Goal: Task Accomplishment & Management: Use online tool/utility

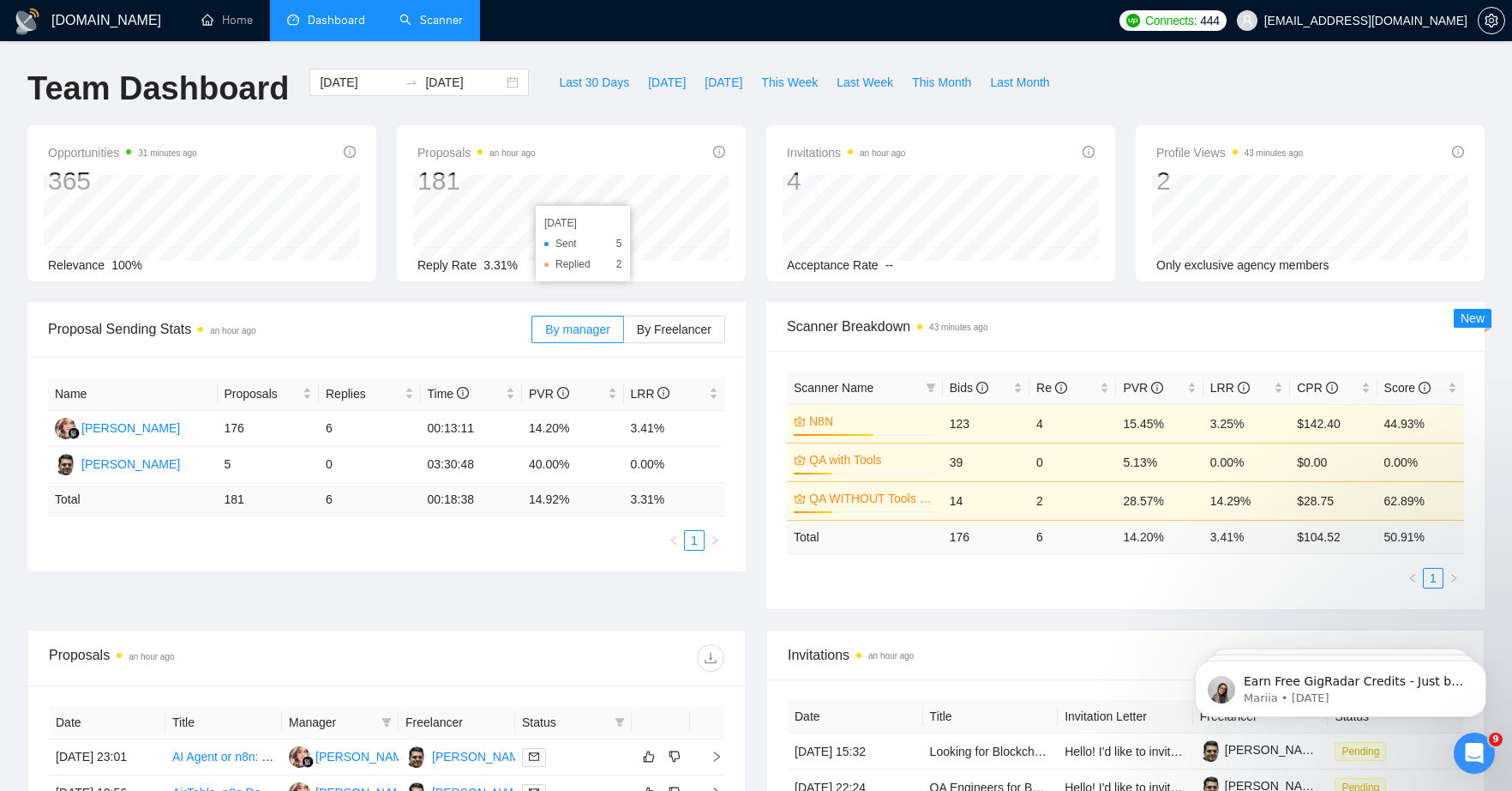
click at [438, 18] on link "Scanner" at bounding box center [430, 20] width 63 height 15
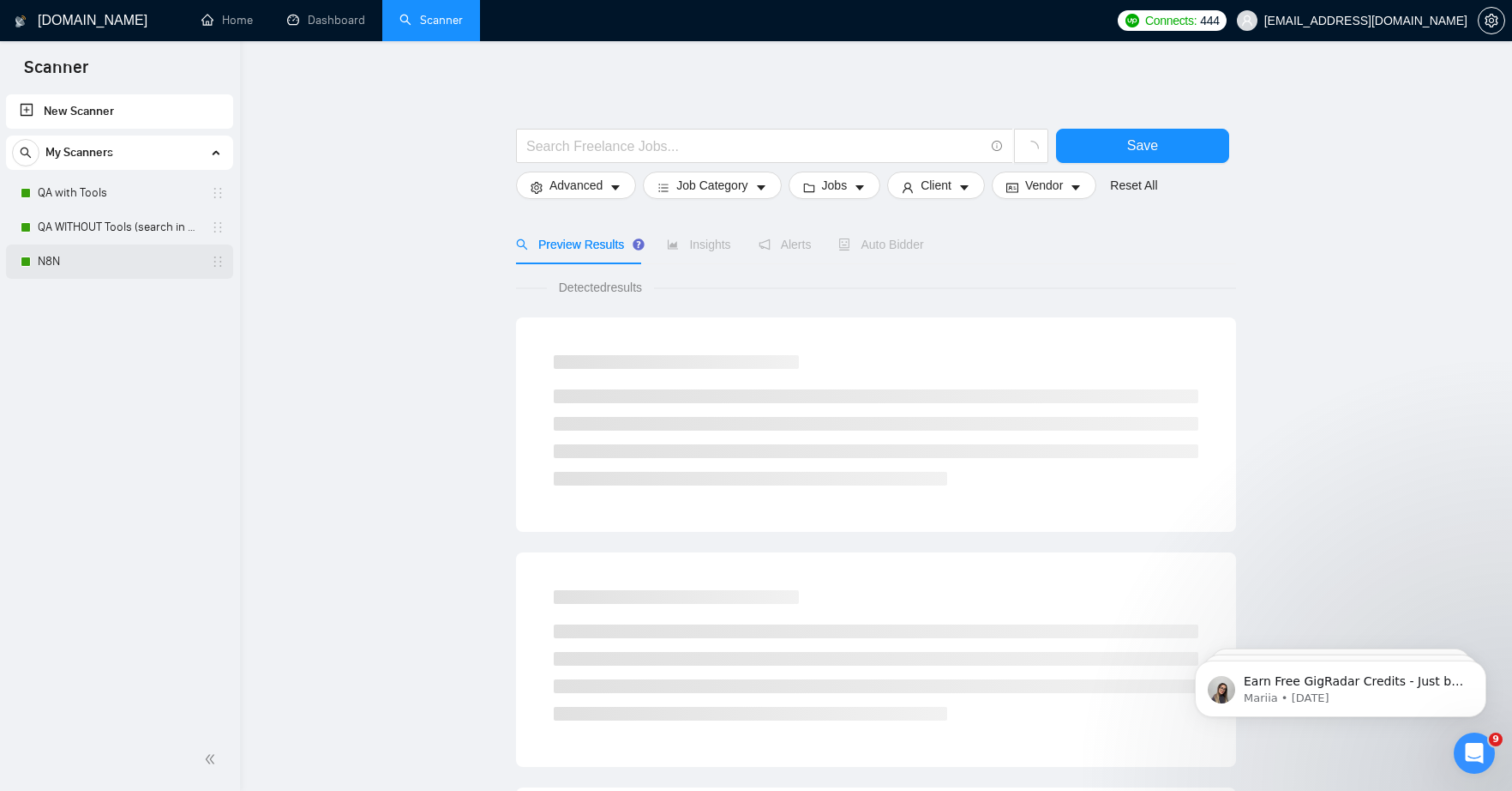
click at [64, 261] on link "N8N" at bounding box center [119, 262] width 163 height 35
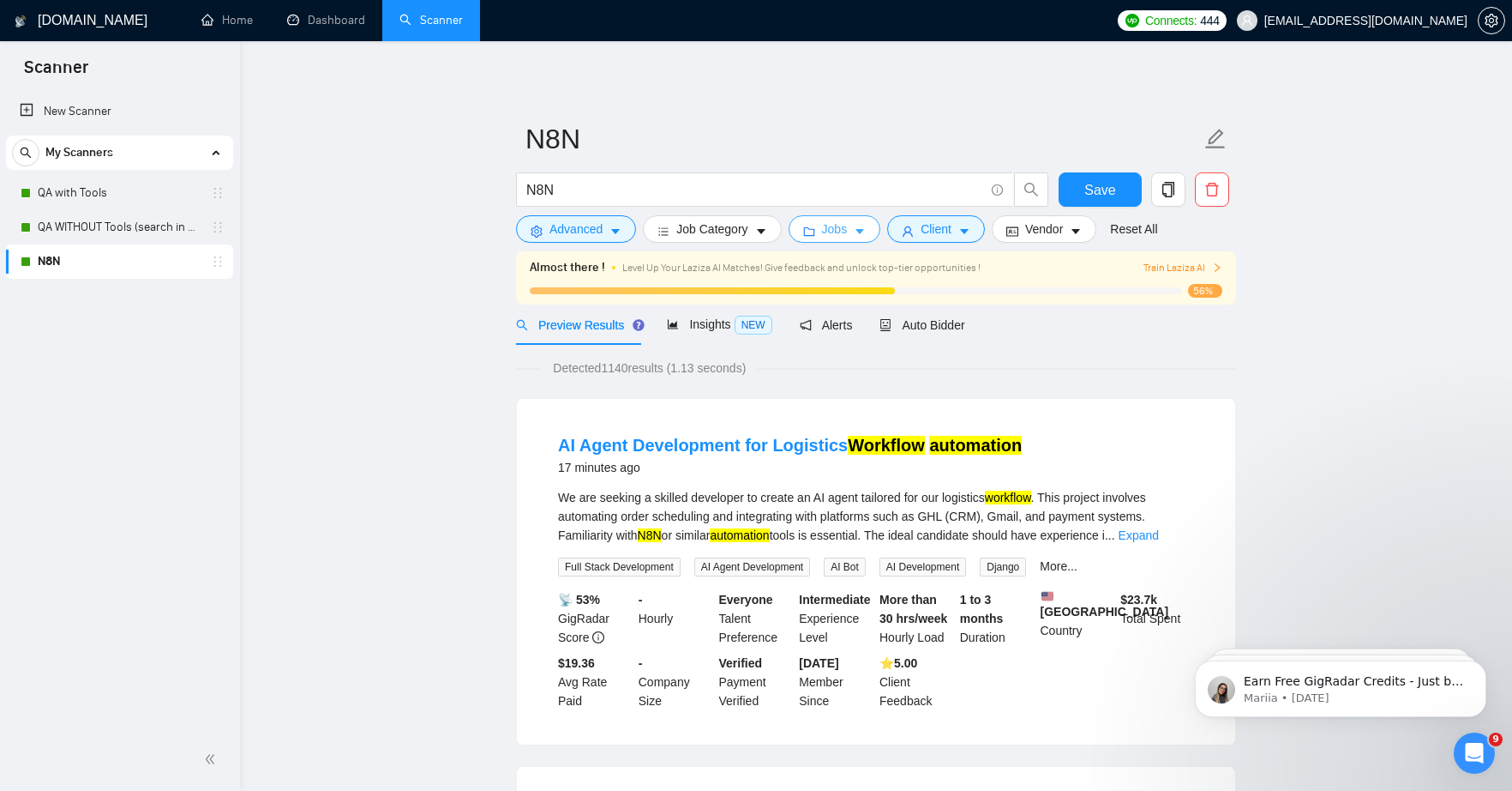
click at [847, 237] on span "Jobs" at bounding box center [835, 228] width 26 height 19
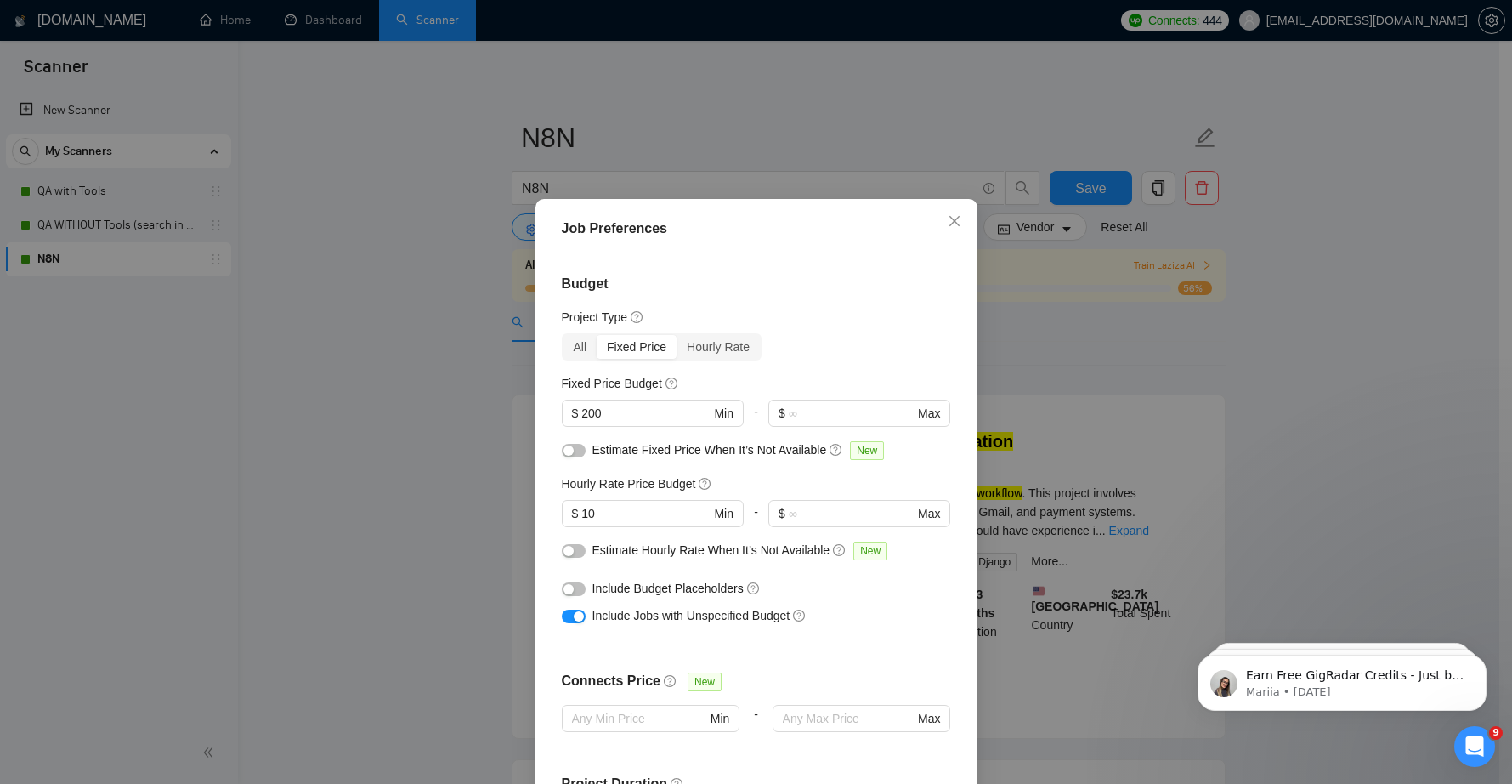
click at [368, 236] on div "Job Preferences Budget Project Type All Fixed Price Hourly Rate Fixed Price Bud…" at bounding box center [756, 392] width 1512 height 784
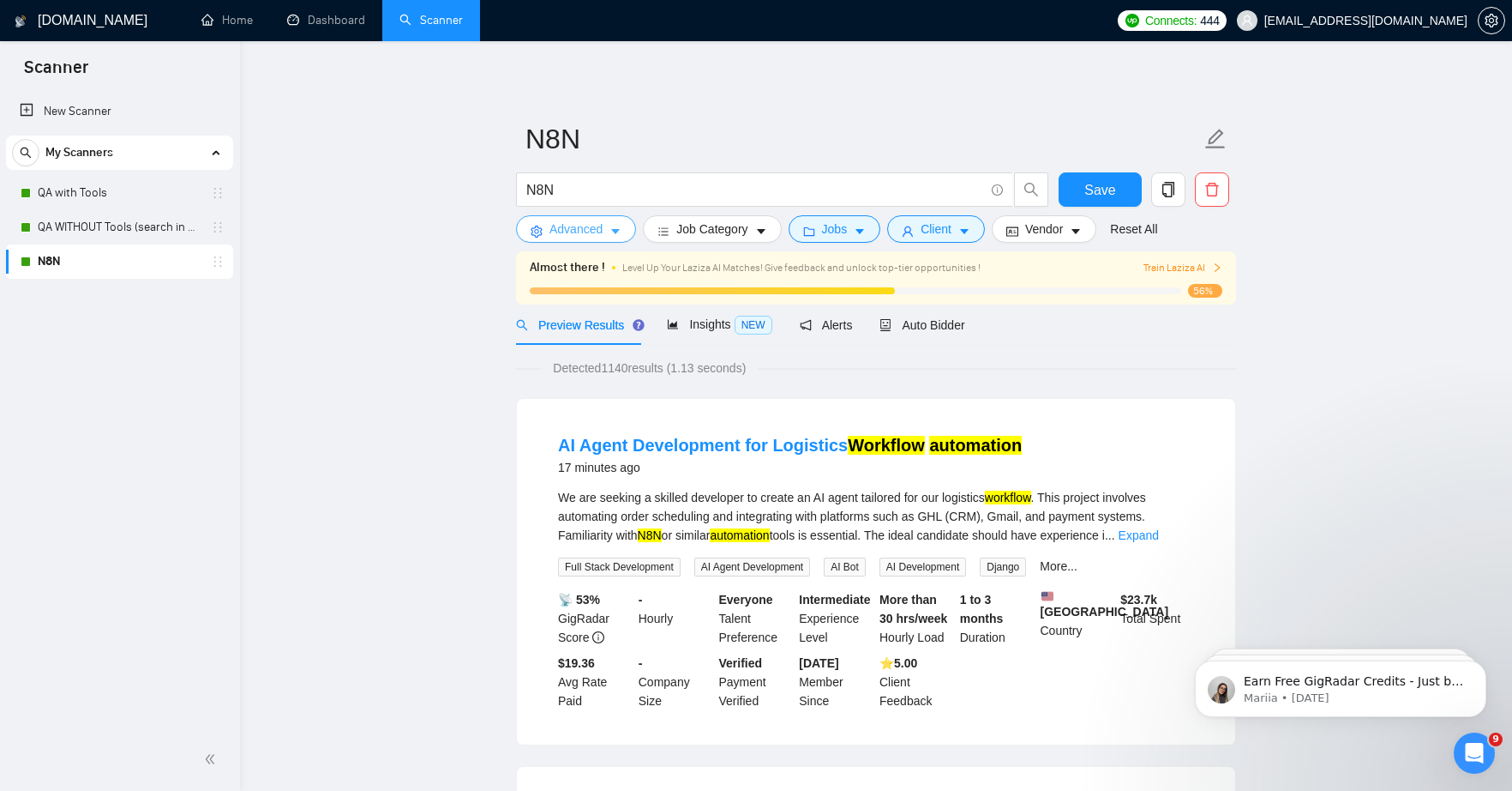
click at [601, 232] on span "Advanced" at bounding box center [576, 228] width 53 height 19
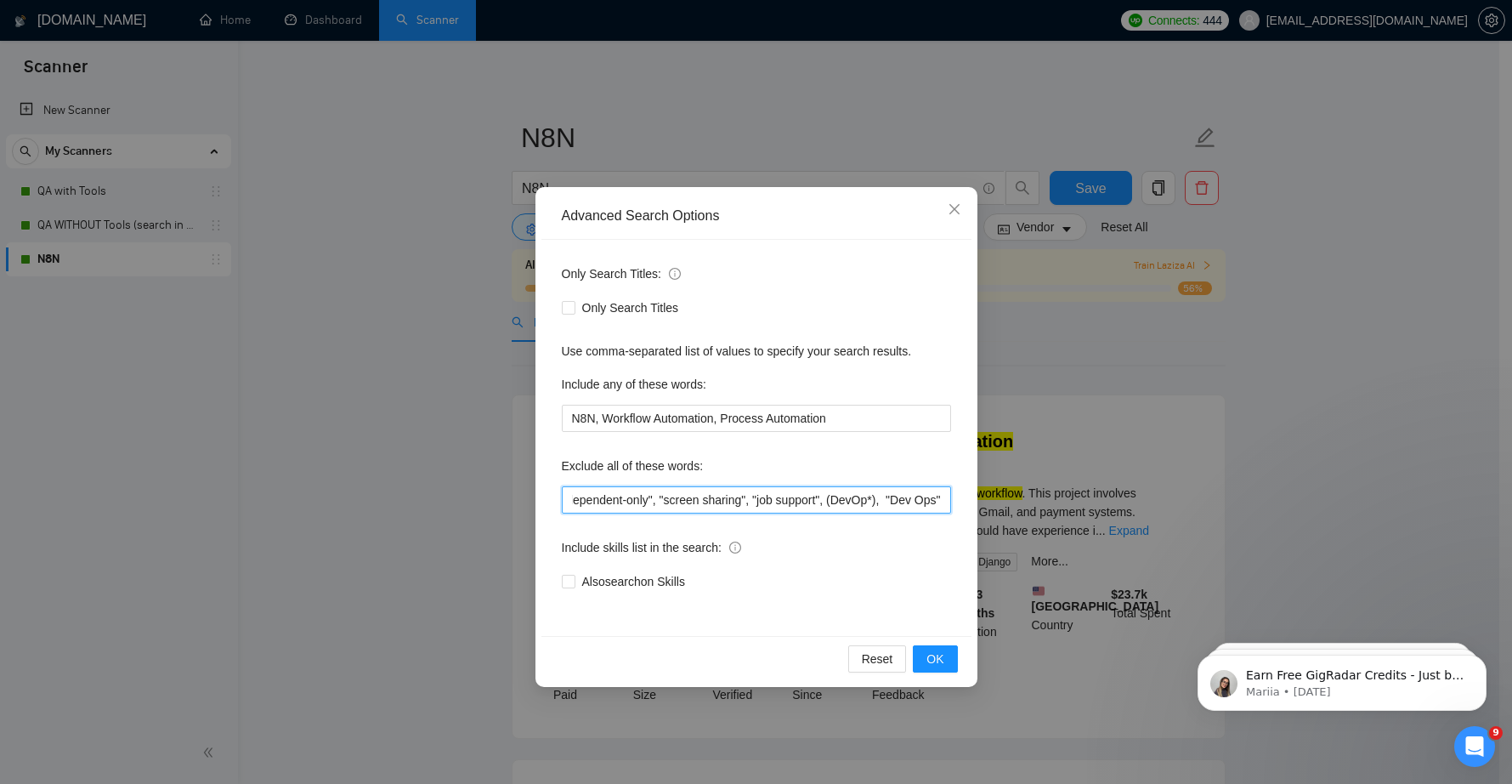
scroll to position [0, 3587]
drag, startPoint x: 700, startPoint y: 499, endPoint x: 964, endPoint y: 503, distance: 264.0
click at [964, 503] on div "Only Search Titles: Only Search Titles Use comma-separated list of values to sp…" at bounding box center [756, 437] width 430 height 396
click at [857, 416] on input "N8N, Workflow Automation, Process Automation" at bounding box center [757, 418] width 389 height 27
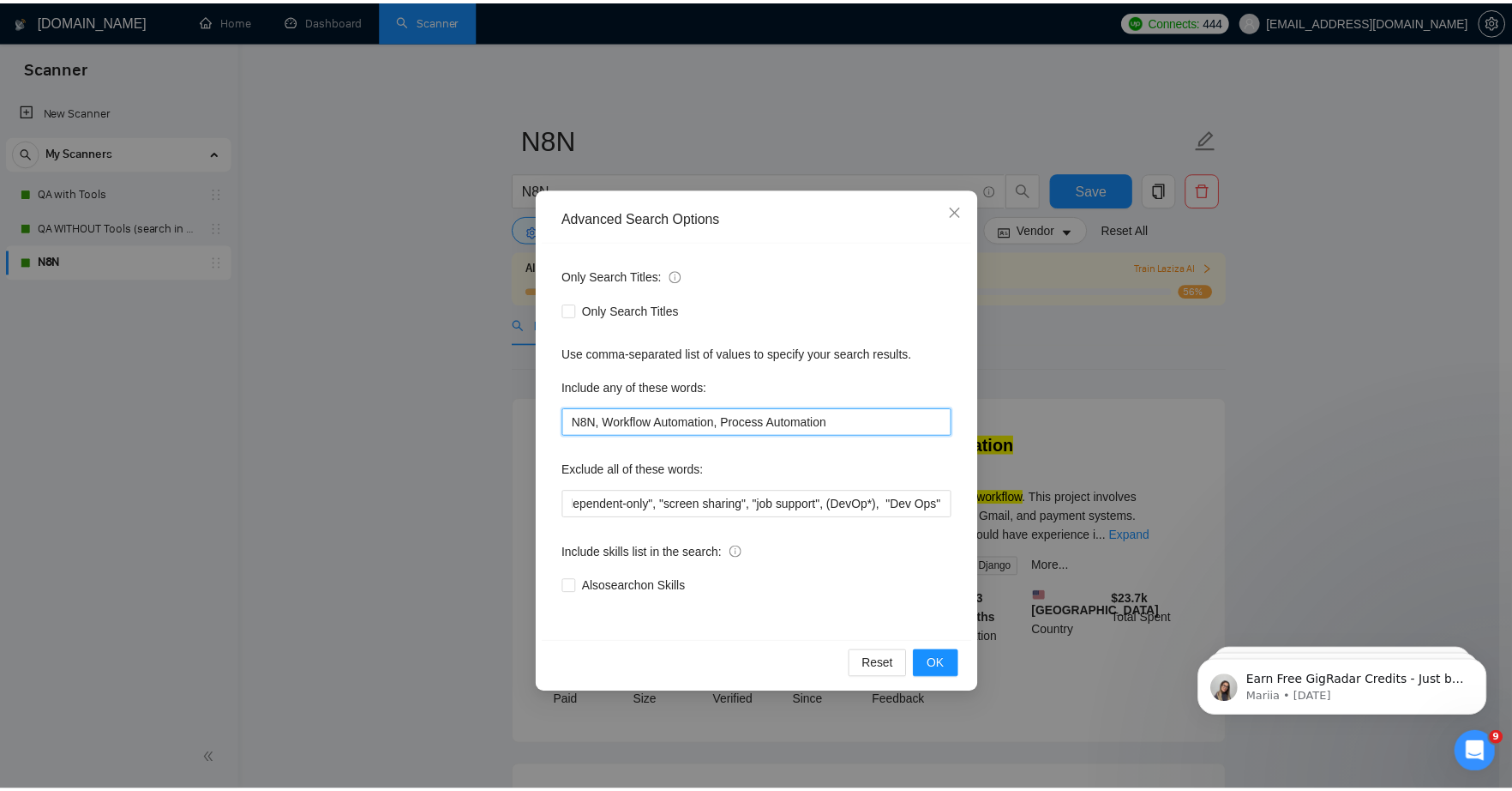
scroll to position [0, 0]
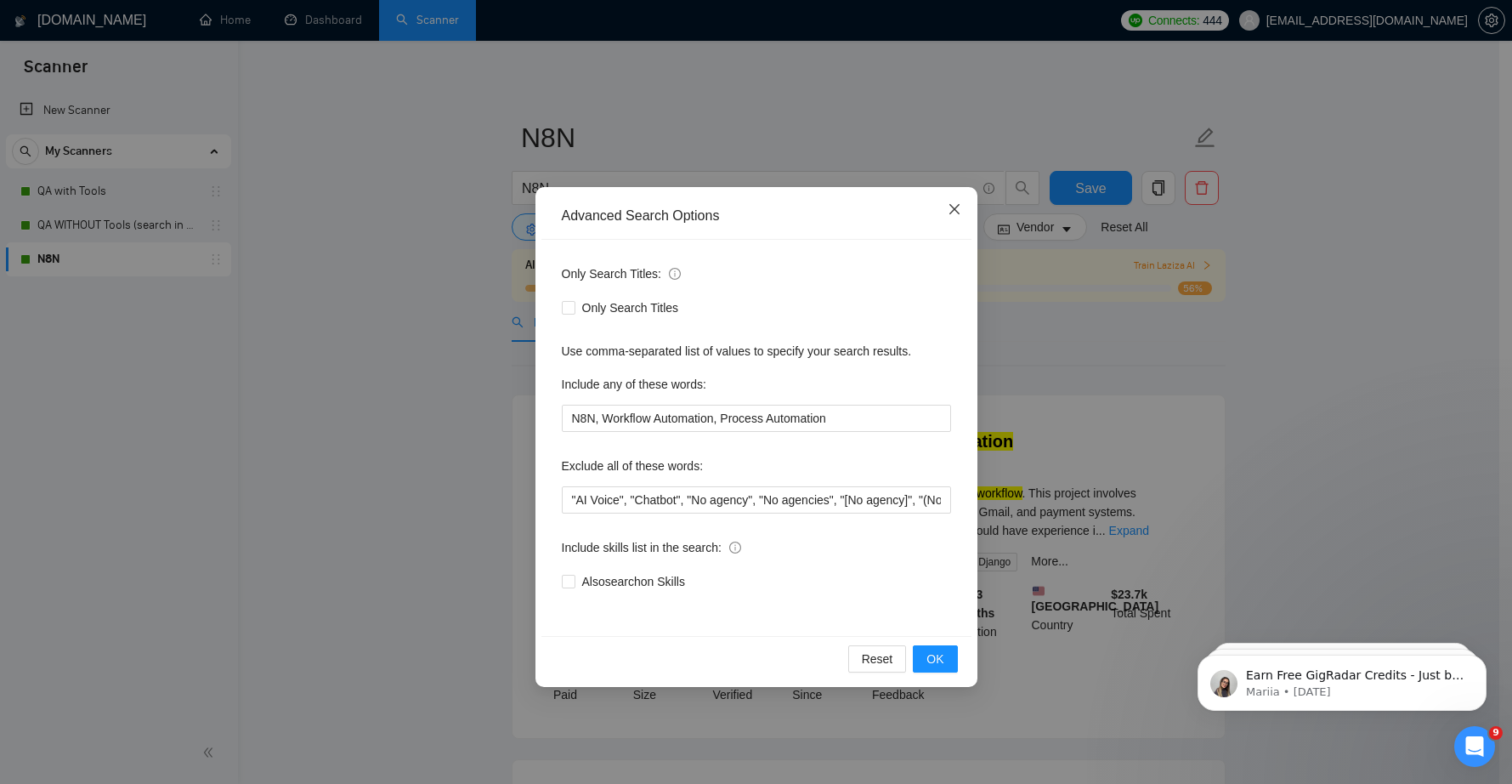
click at [953, 209] on icon "close" at bounding box center [953, 208] width 10 height 10
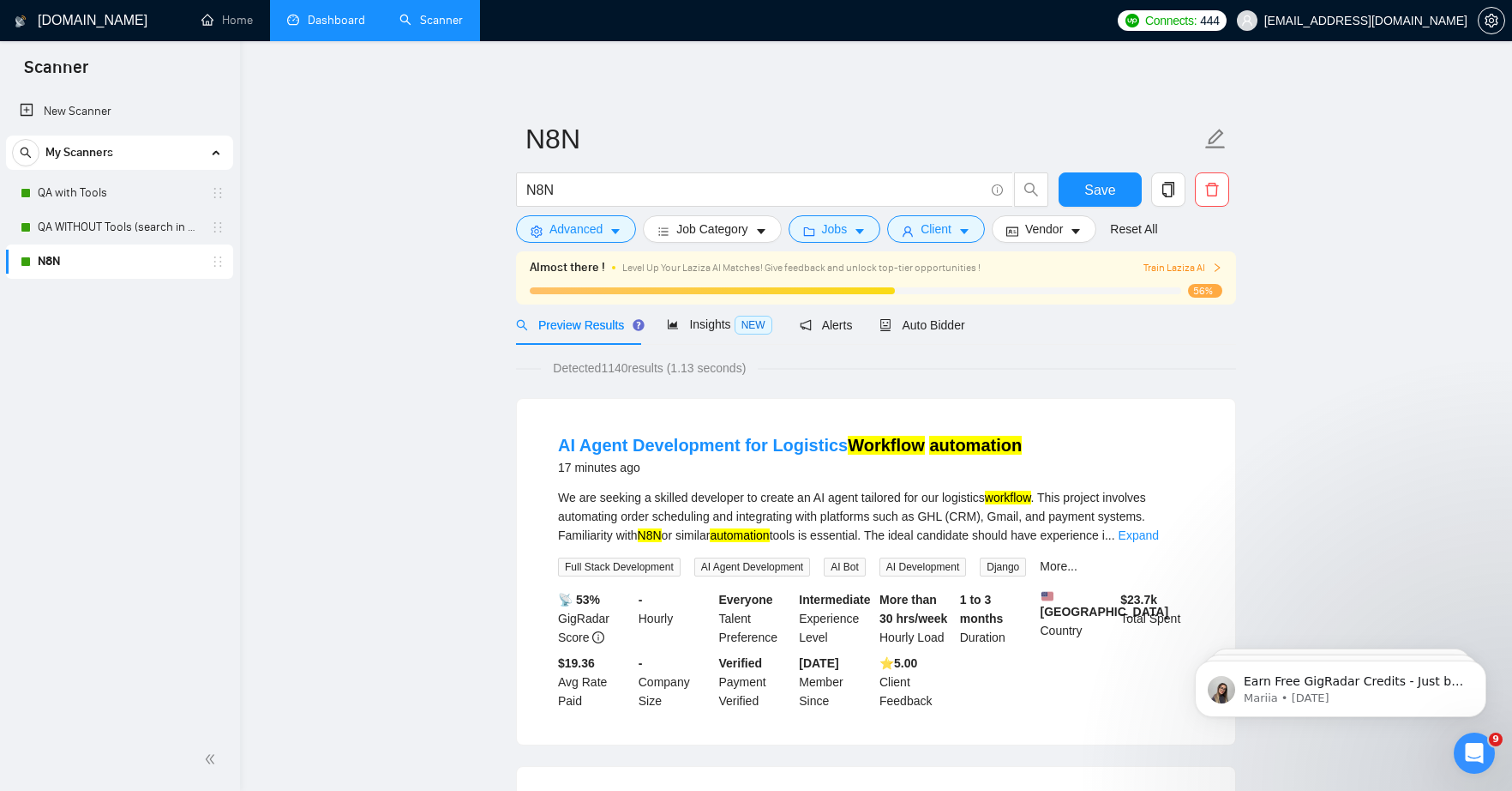
click at [334, 21] on link "Dashboard" at bounding box center [326, 20] width 78 height 15
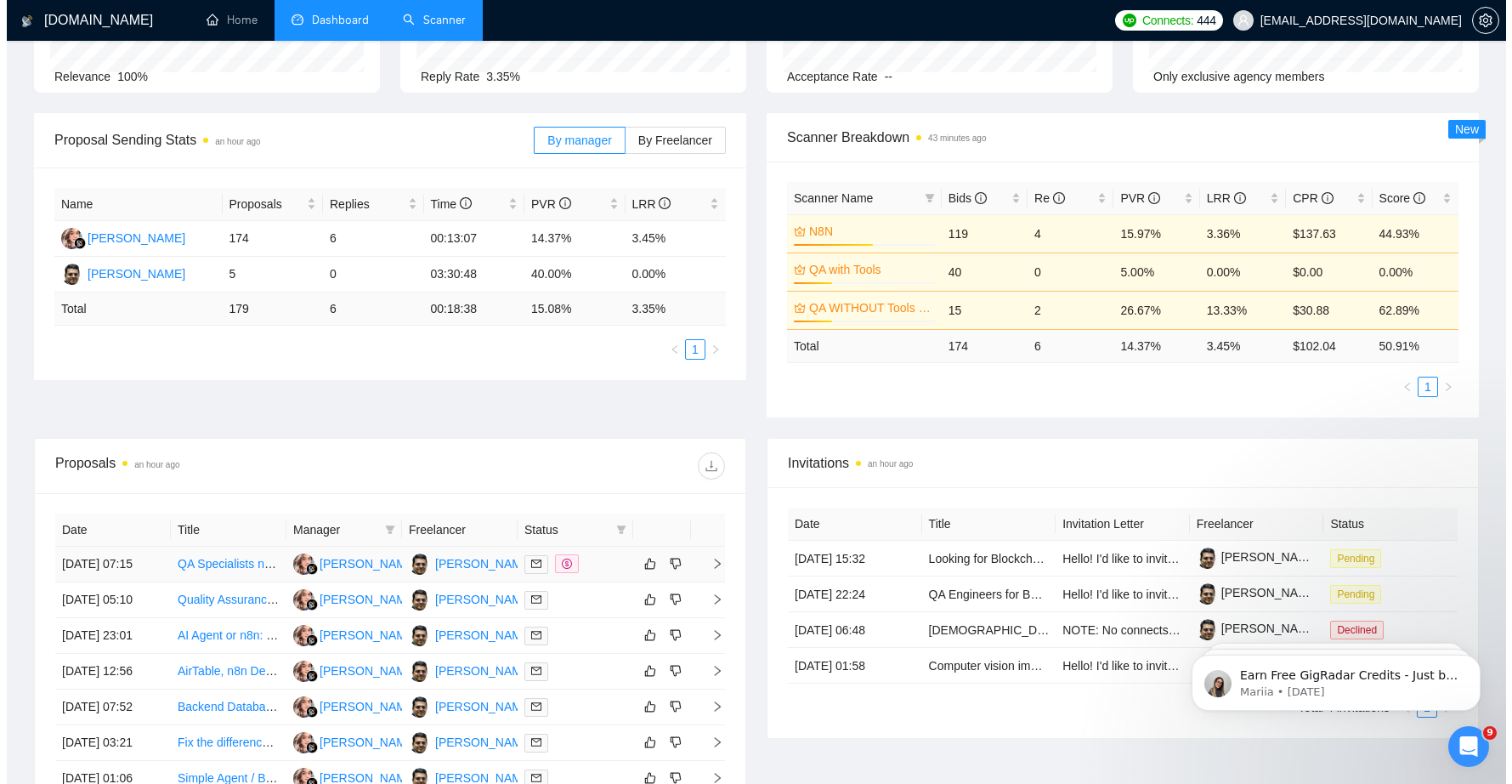
scroll to position [215, 0]
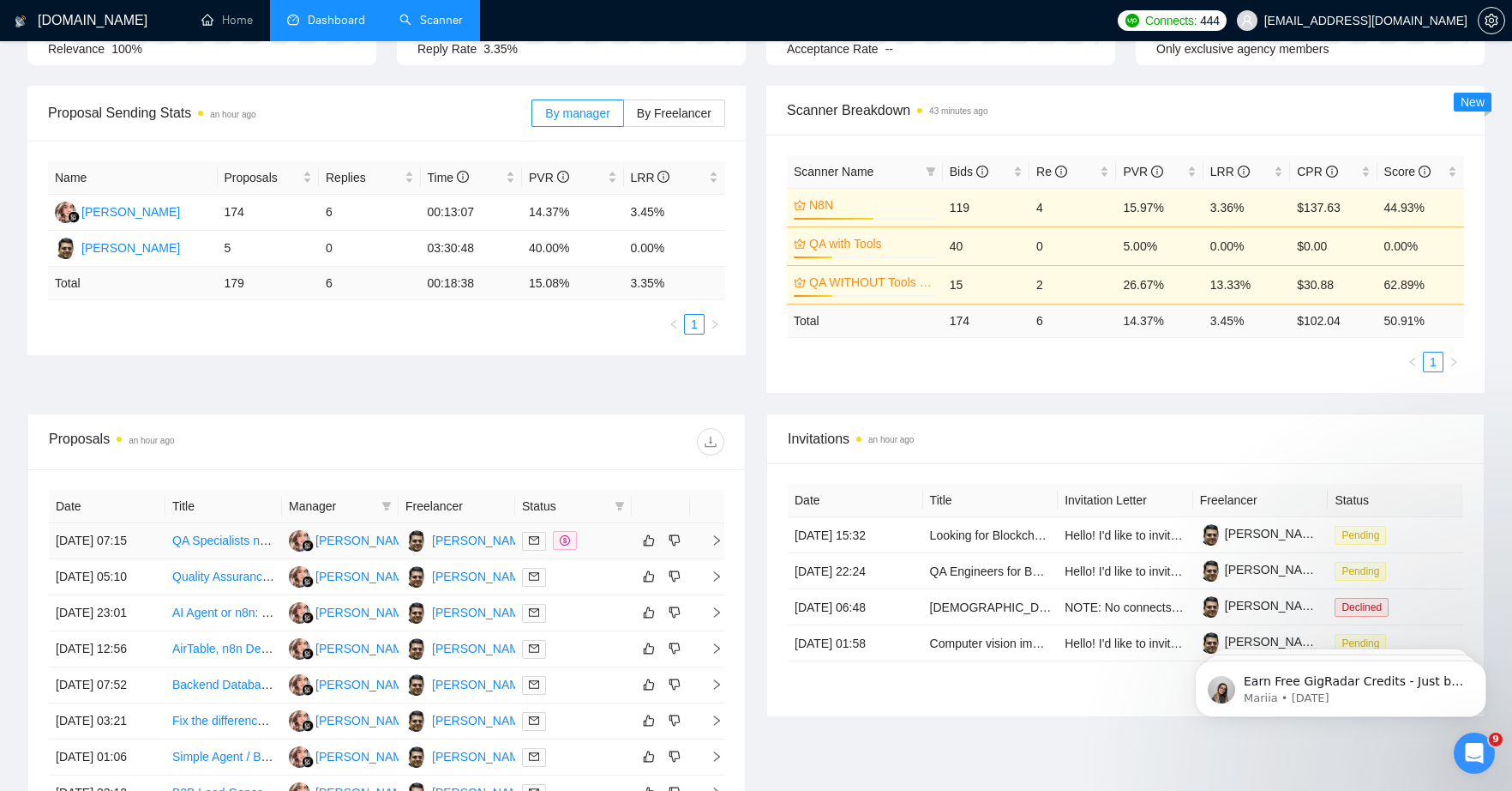
click at [228, 547] on link "QA Specialists needed for [URL]" at bounding box center [258, 540] width 173 height 14
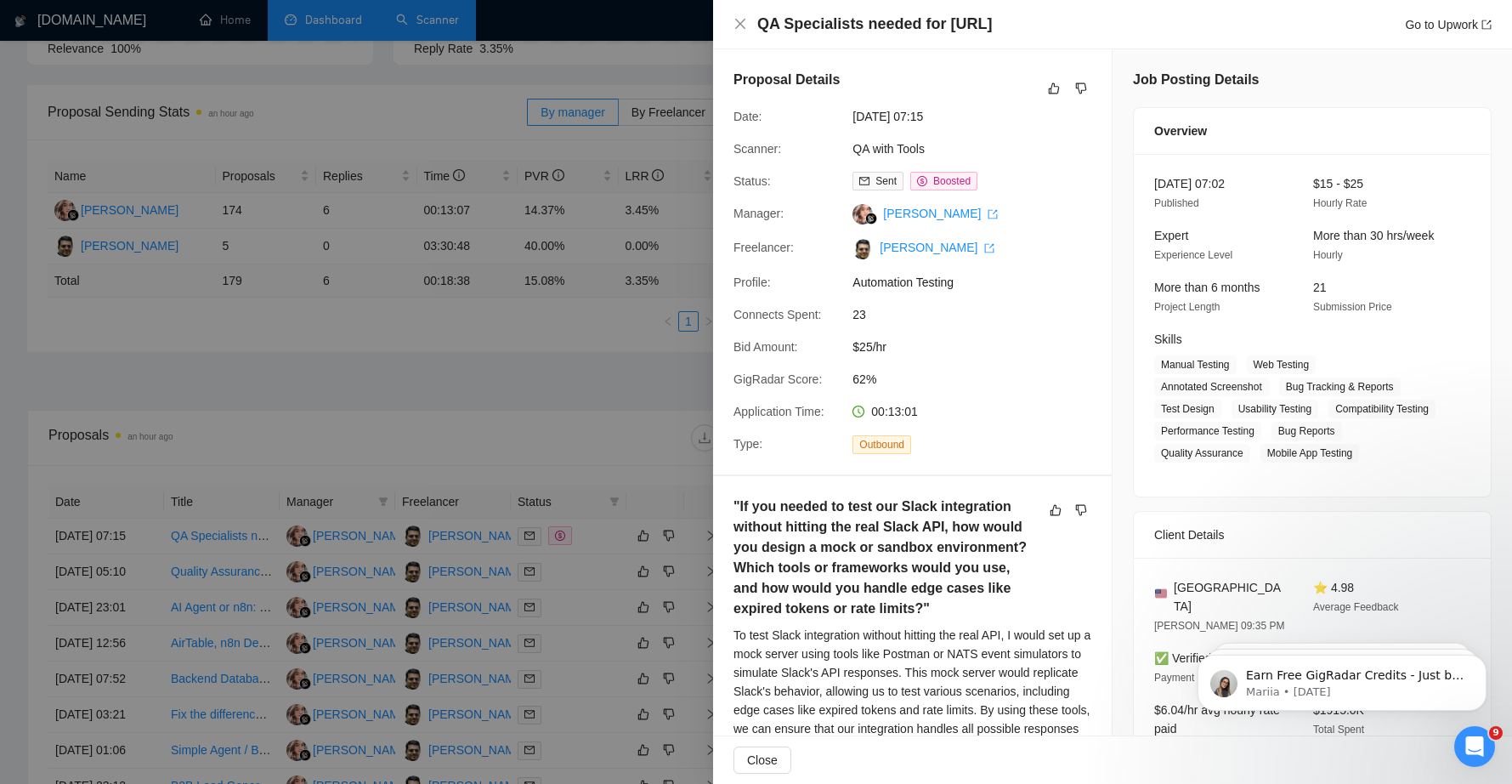
click at [233, 520] on div at bounding box center [756, 392] width 1512 height 784
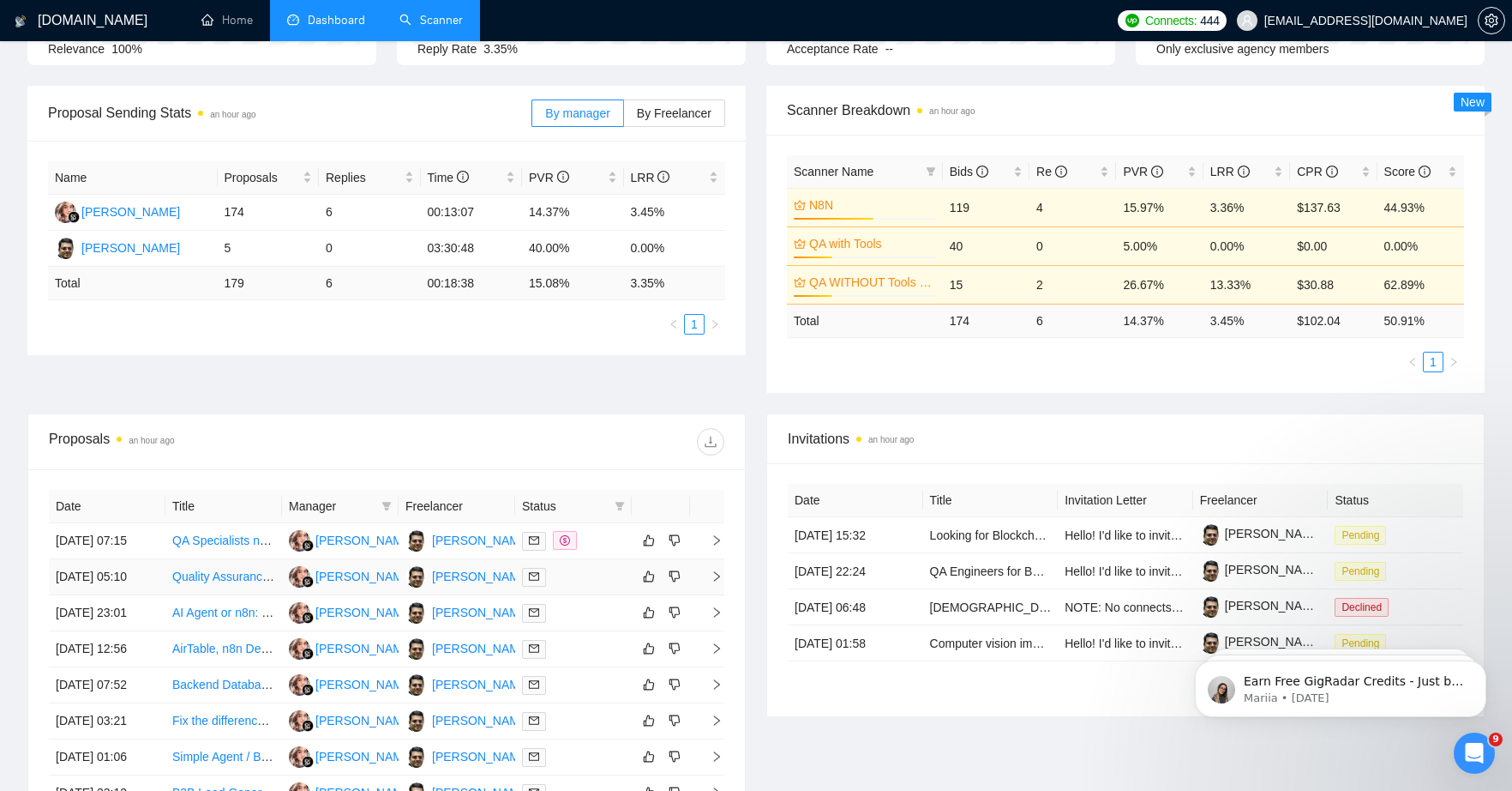
click at [217, 583] on link "Quality Assurance Engineer & Virtual Assistant" at bounding box center [296, 575] width 247 height 14
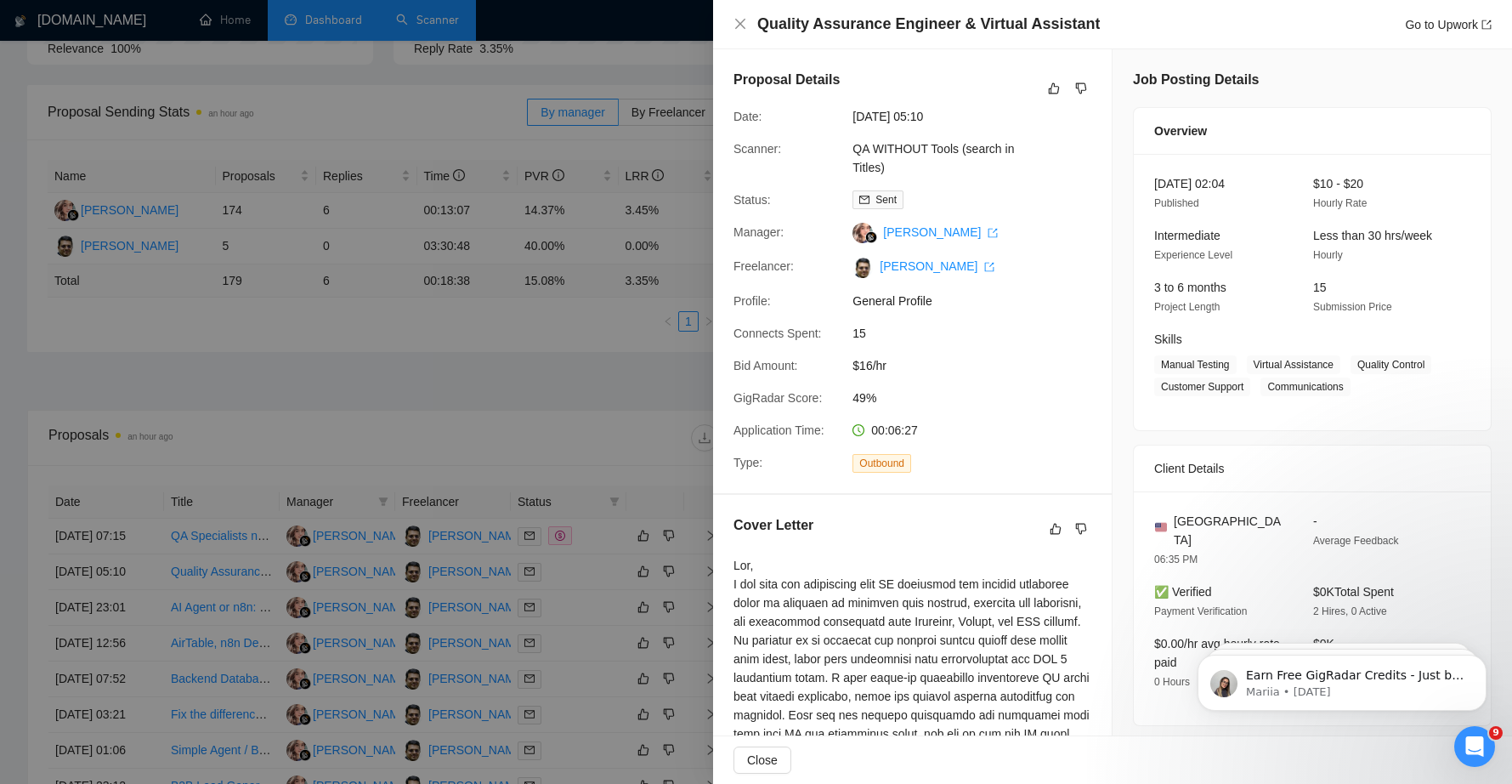
click at [325, 387] on div at bounding box center [756, 392] width 1512 height 784
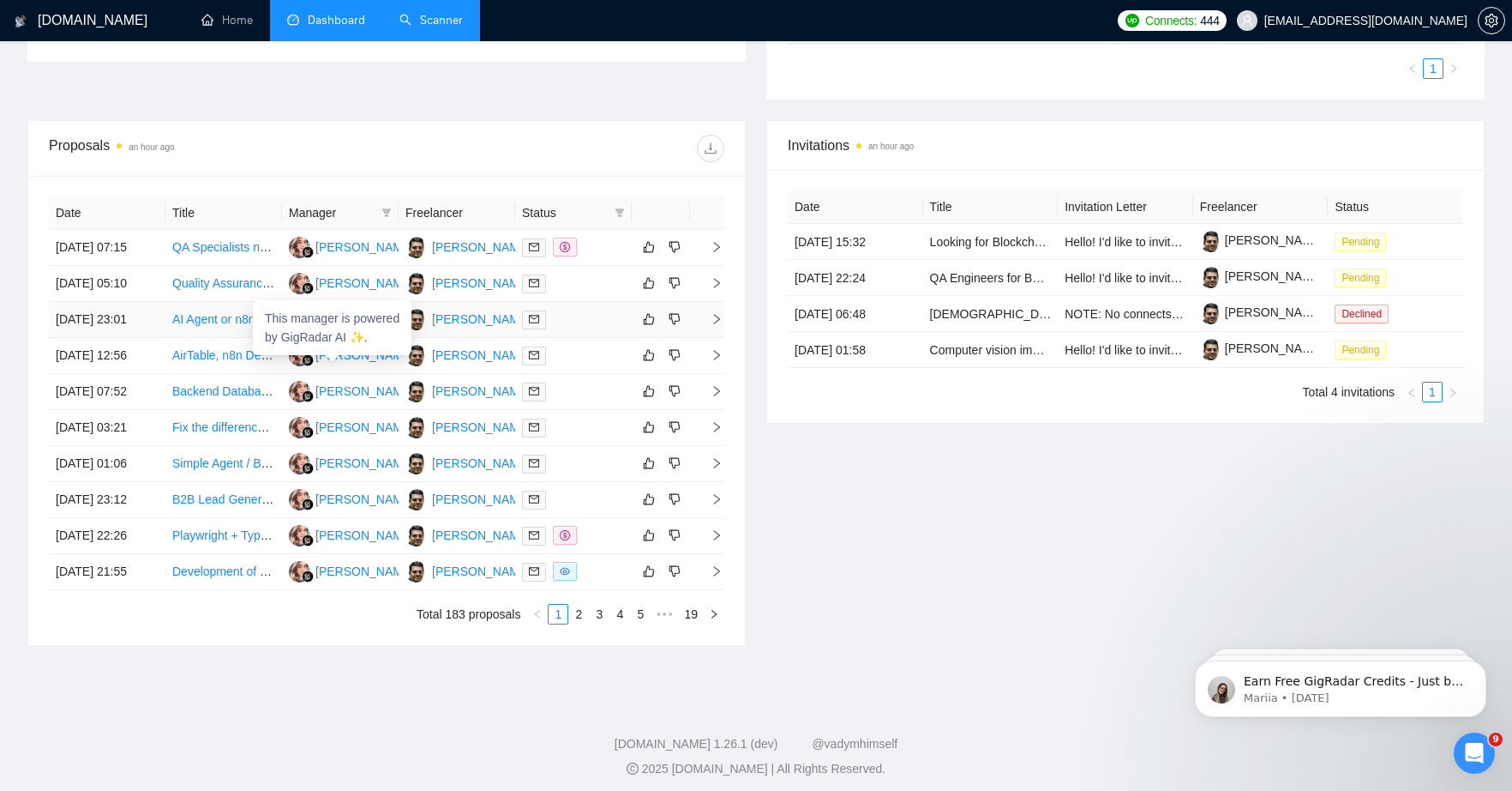
scroll to position [599, 0]
